Goal: Task Accomplishment & Management: Manage account settings

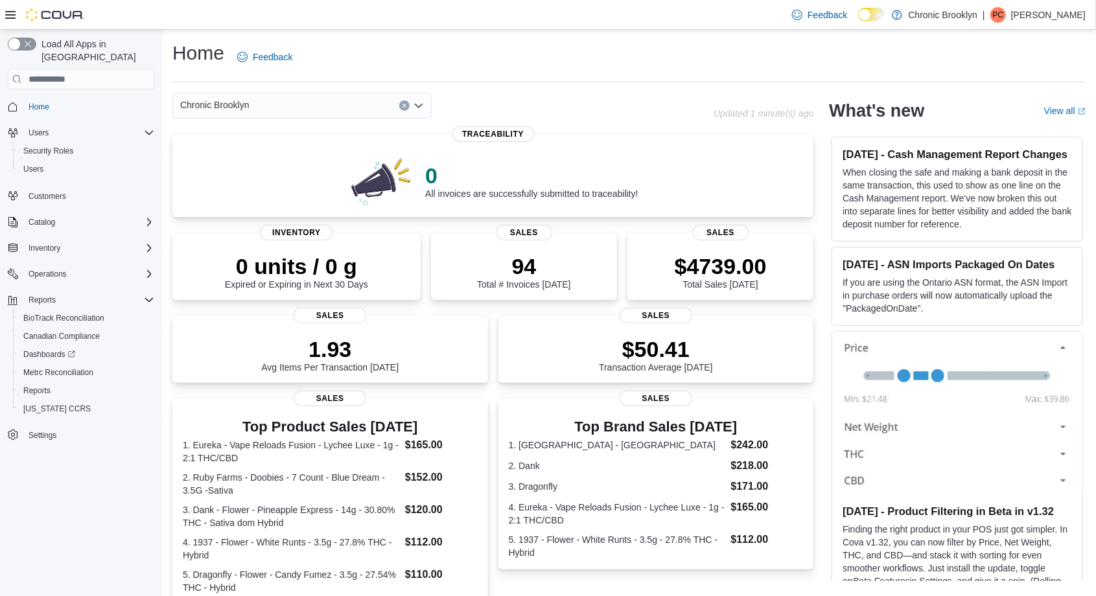
click at [1078, 17] on p "[PERSON_NAME]" at bounding box center [1048, 15] width 75 height 16
click at [1005, 131] on span "Sign Out" at bounding box center [1001, 127] width 35 height 13
